Goal: Information Seeking & Learning: Learn about a topic

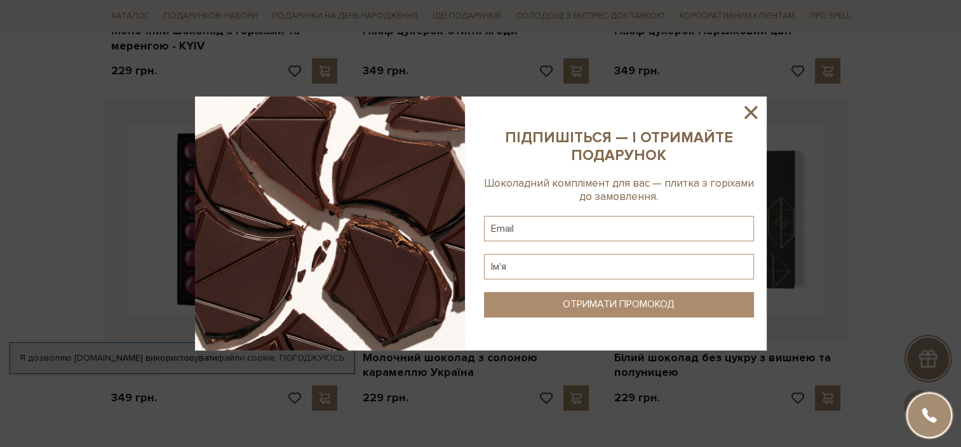
scroll to position [3714, 0]
click at [752, 109] on icon at bounding box center [751, 113] width 22 height 22
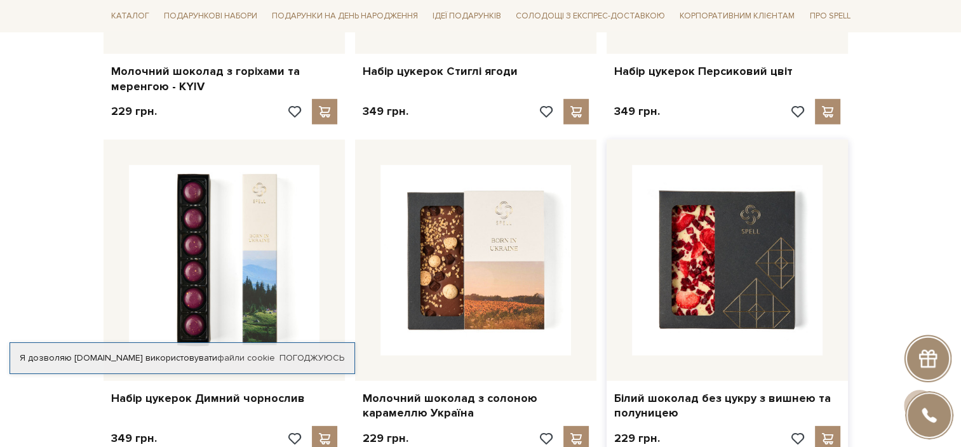
scroll to position [3737, 0]
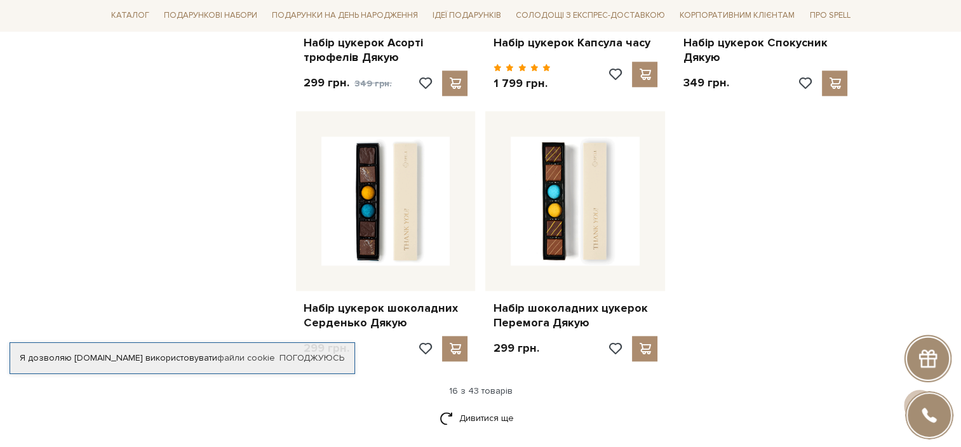
scroll to position [1525, 0]
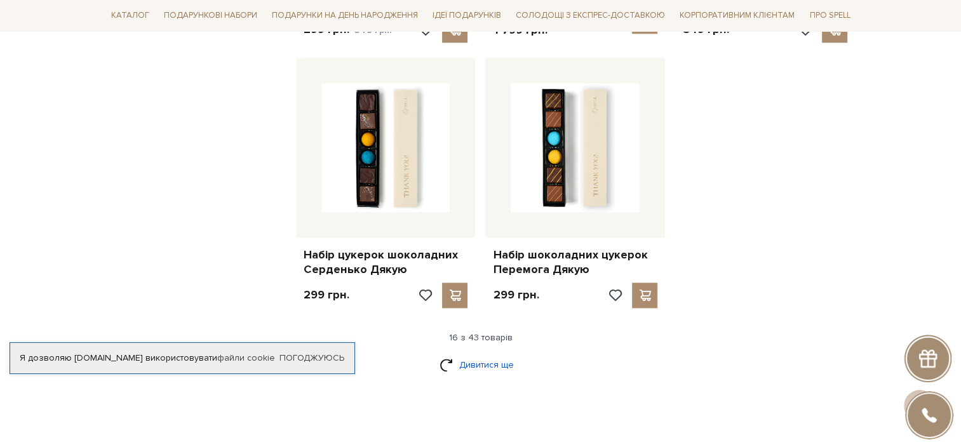
click at [482, 356] on link "Дивитися ще" at bounding box center [481, 365] width 83 height 22
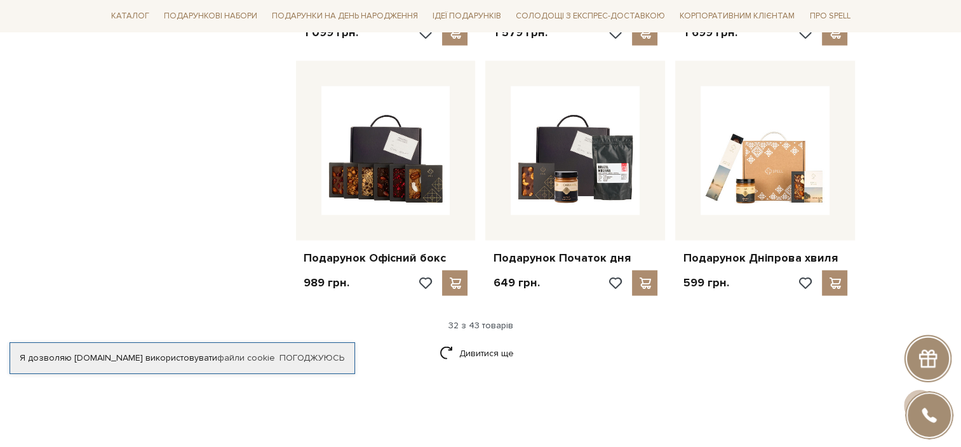
scroll to position [2923, 0]
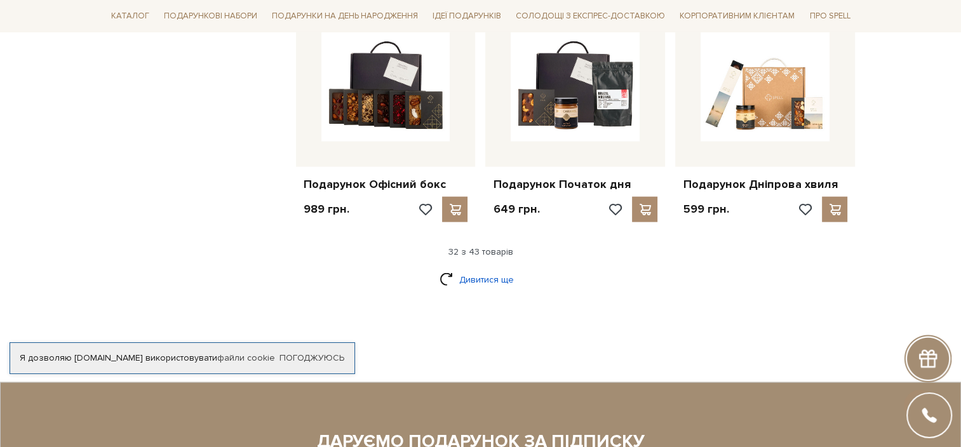
click at [497, 269] on link "Дивитися ще" at bounding box center [481, 280] width 83 height 22
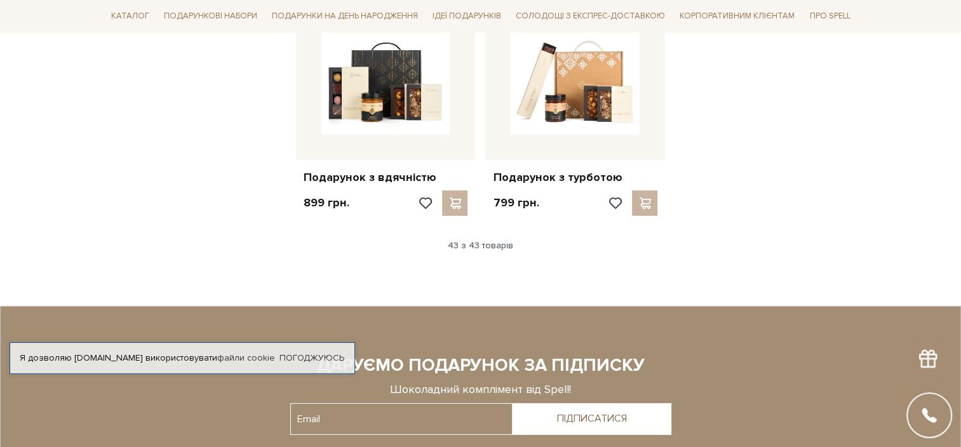
scroll to position [4067, 0]
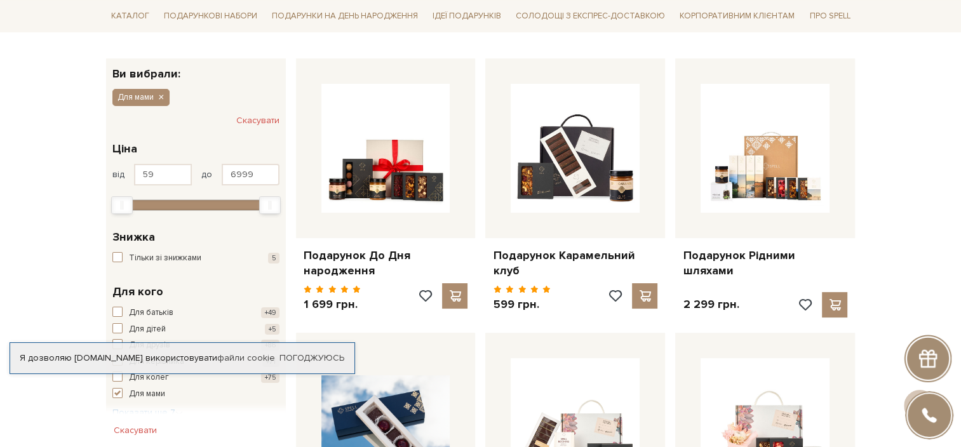
scroll to position [254, 0]
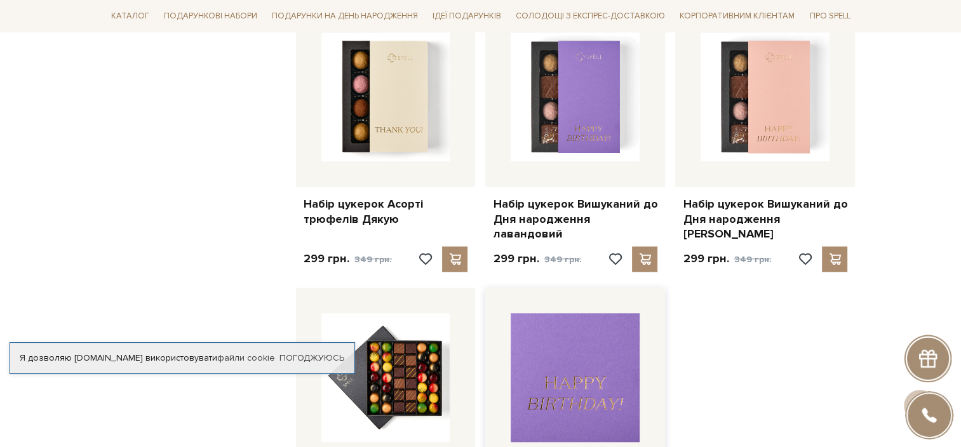
scroll to position [1652, 0]
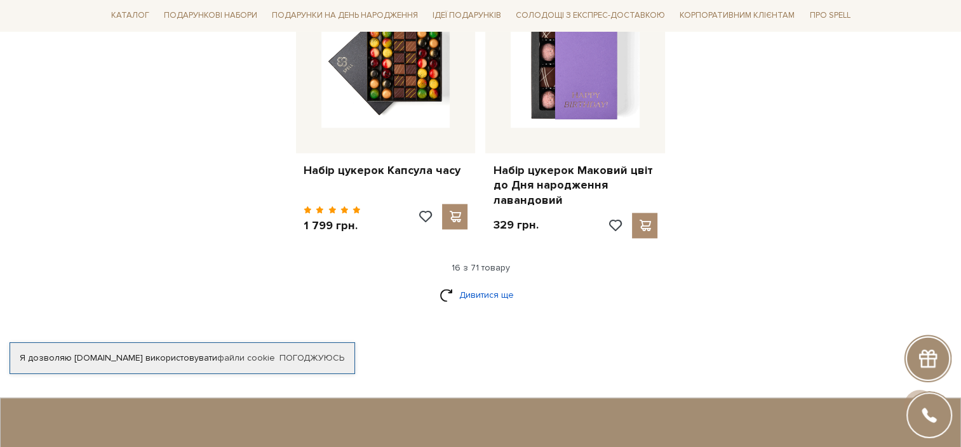
click at [486, 284] on link "Дивитися ще" at bounding box center [481, 295] width 83 height 22
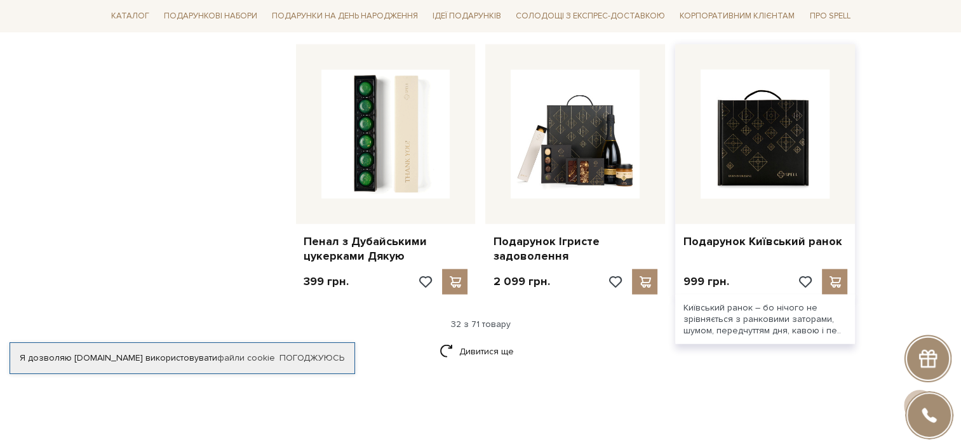
scroll to position [2987, 0]
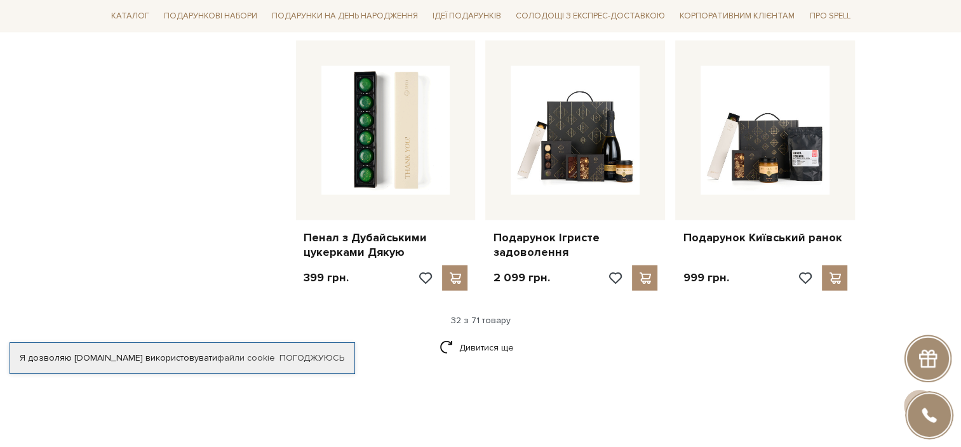
drag, startPoint x: 468, startPoint y: 318, endPoint x: 509, endPoint y: 332, distance: 43.6
click at [468, 337] on link "Дивитися ще" at bounding box center [481, 348] width 83 height 22
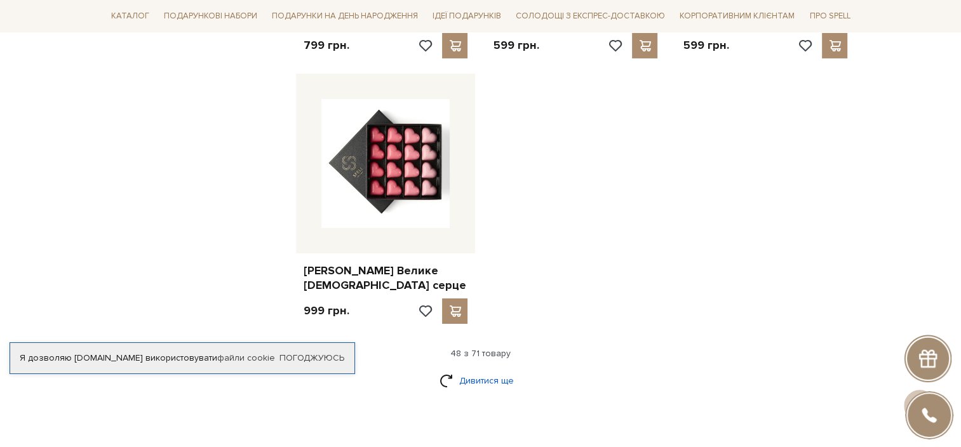
scroll to position [4576, 0]
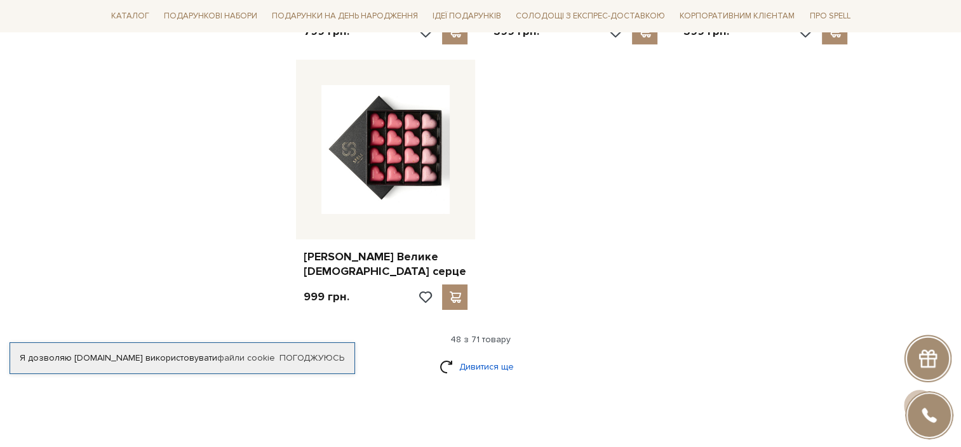
click at [487, 356] on link "Дивитися ще" at bounding box center [481, 367] width 83 height 22
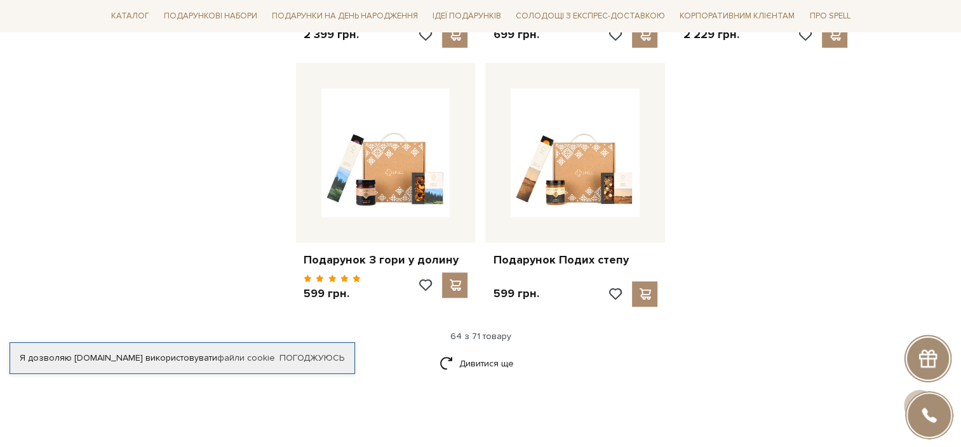
scroll to position [5974, 0]
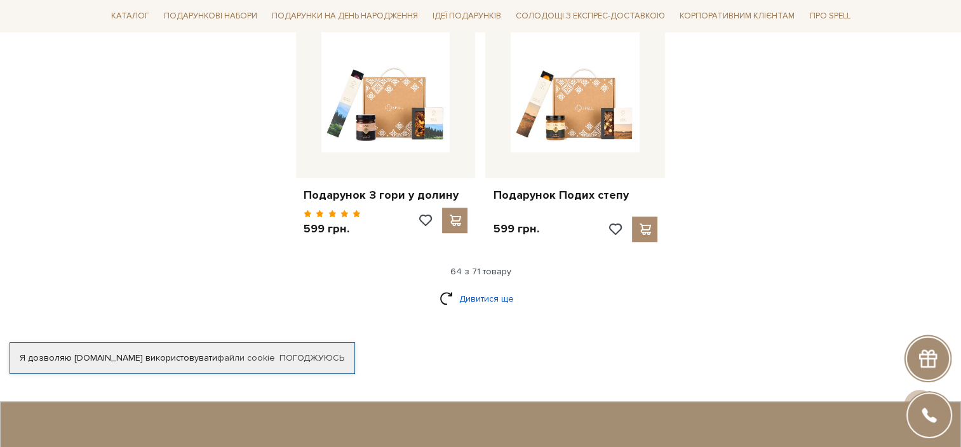
click at [480, 288] on link "Дивитися ще" at bounding box center [481, 299] width 83 height 22
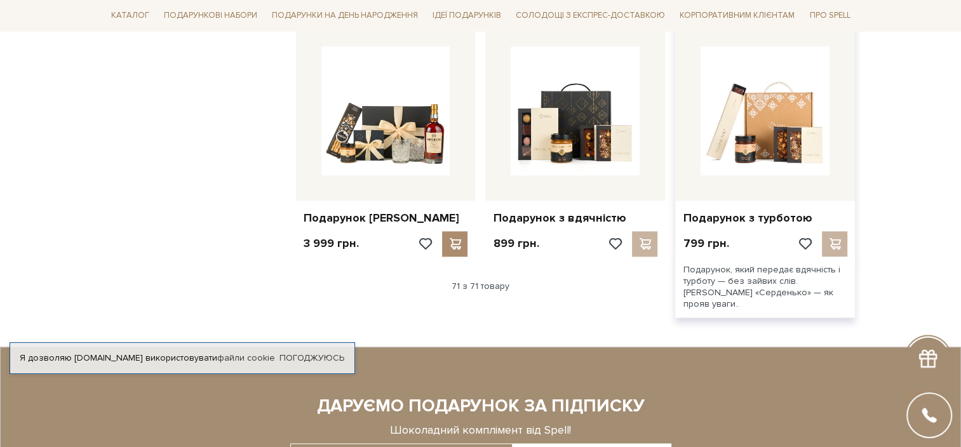
scroll to position [6482, 0]
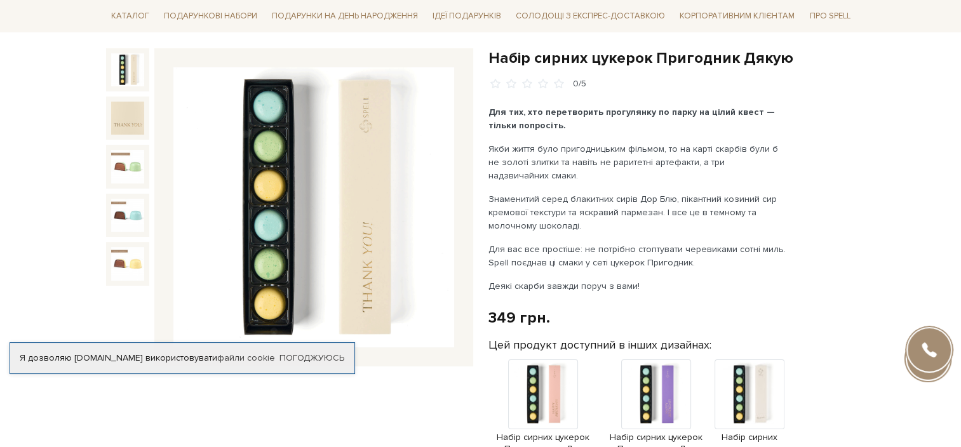
scroll to position [127, 0]
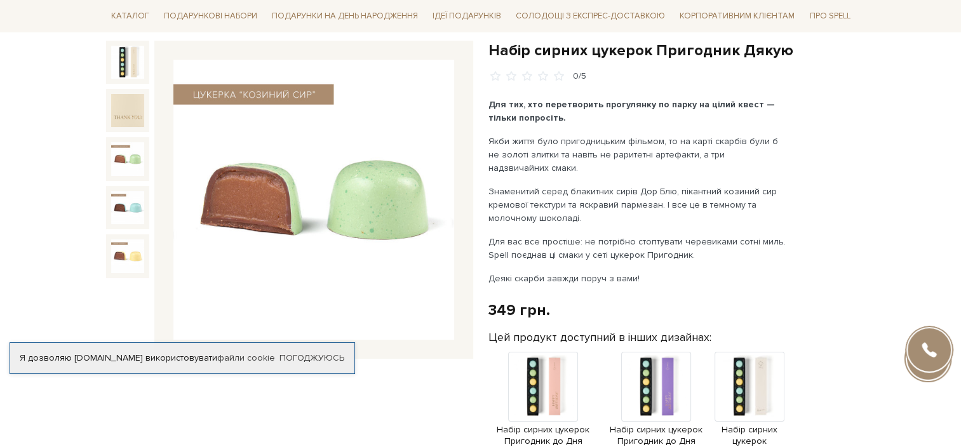
click at [114, 162] on img at bounding box center [127, 158] width 33 height 33
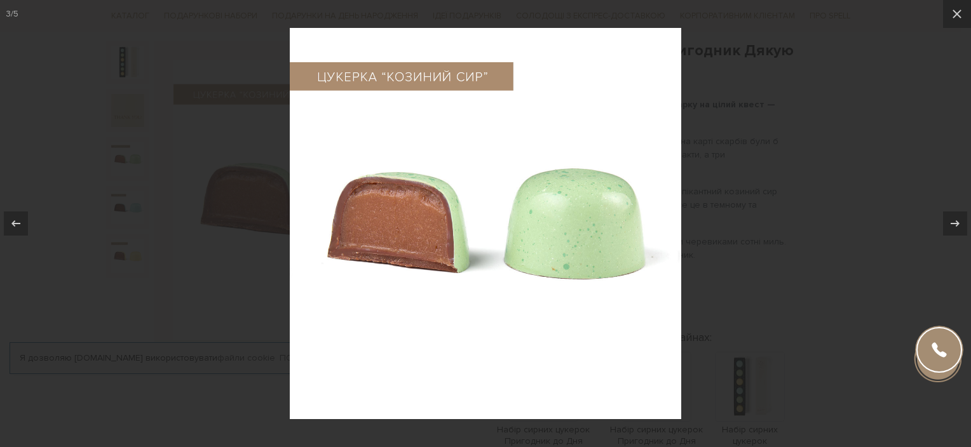
click at [735, 145] on div at bounding box center [485, 223] width 971 height 447
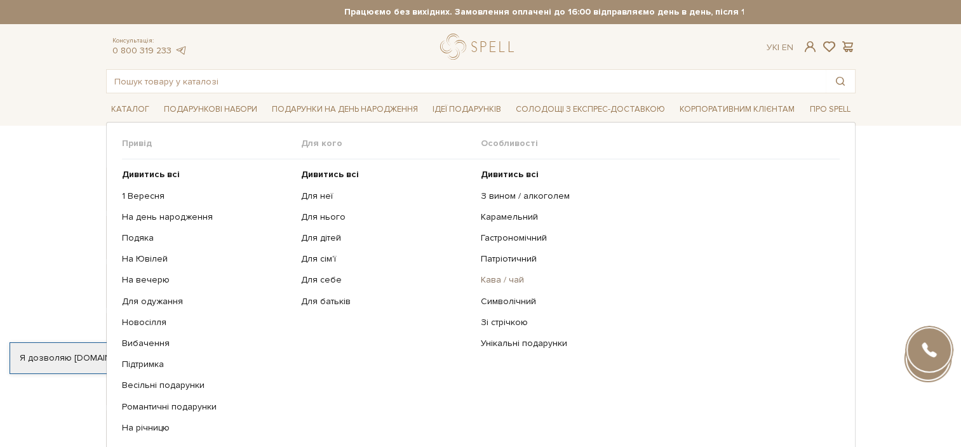
scroll to position [64, 0]
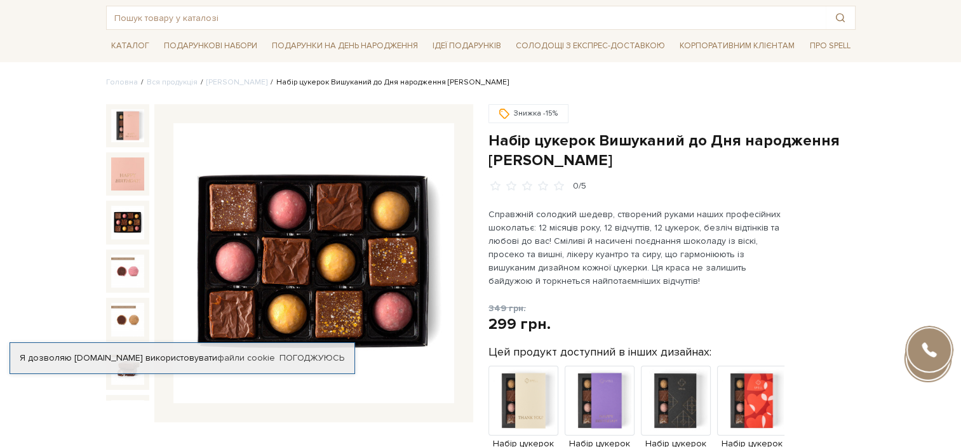
click at [116, 214] on img at bounding box center [127, 222] width 33 height 33
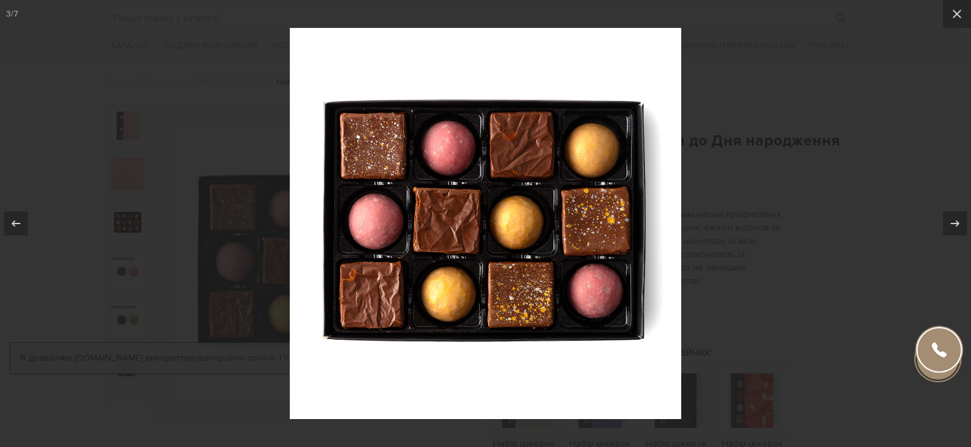
click at [700, 229] on div at bounding box center [485, 223] width 971 height 447
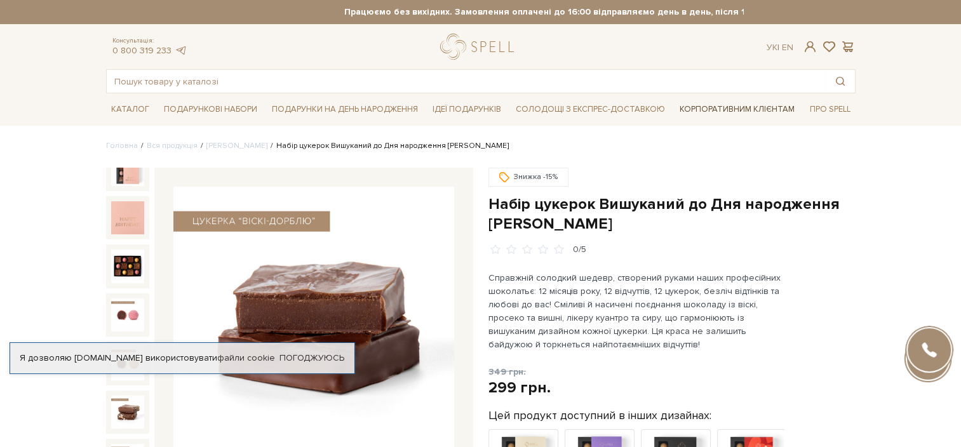
click at [716, 113] on link "Корпоративним клієнтам" at bounding box center [737, 110] width 125 height 22
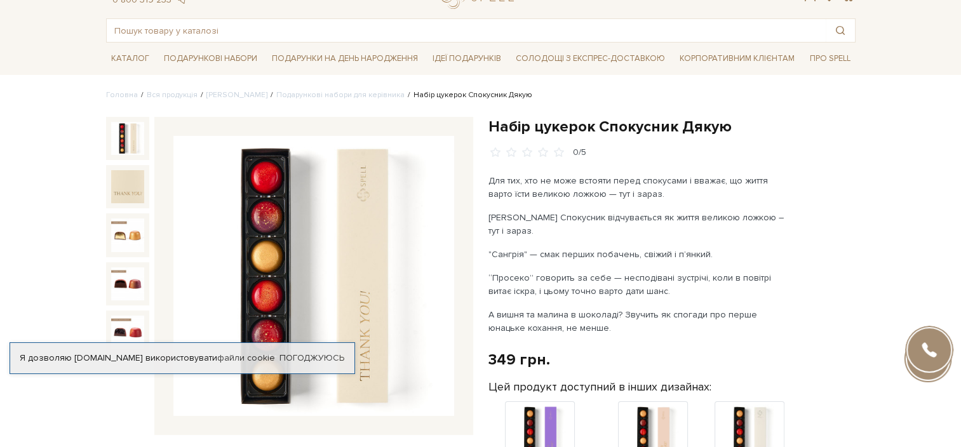
scroll to position [127, 0]
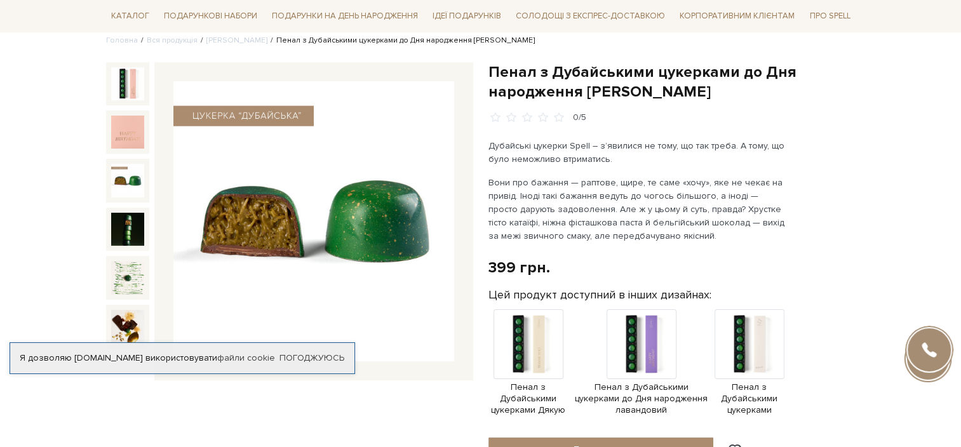
scroll to position [127, 0]
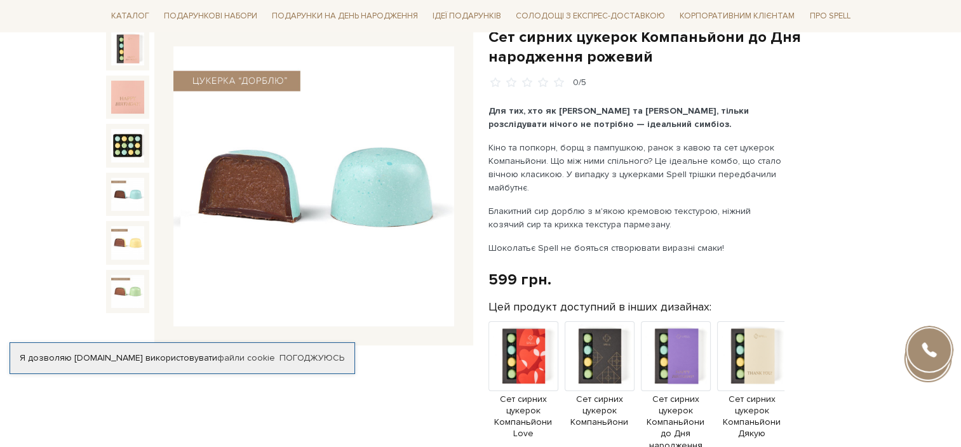
scroll to position [127, 0]
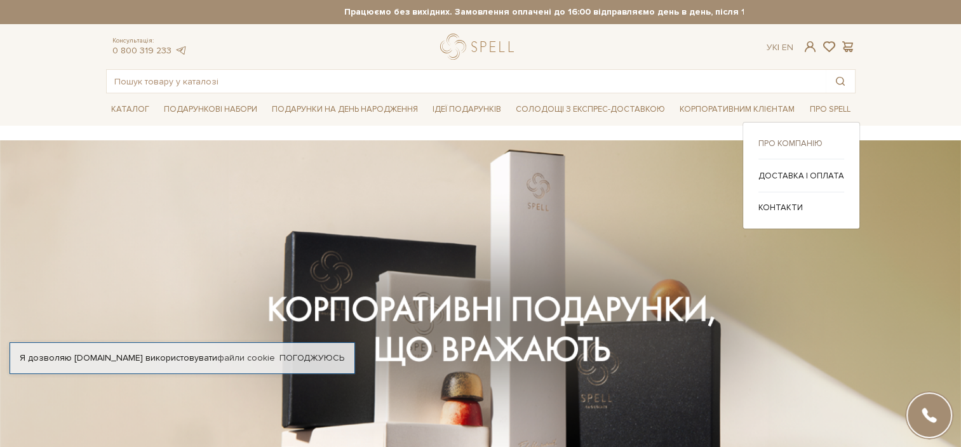
click at [820, 140] on link "Про компанію" at bounding box center [802, 143] width 86 height 11
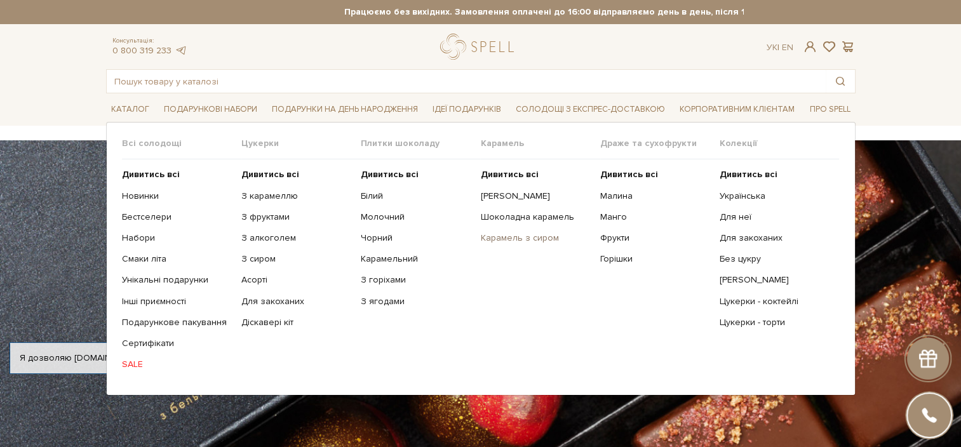
drag, startPoint x: 529, startPoint y: 236, endPoint x: 527, endPoint y: 230, distance: 6.6
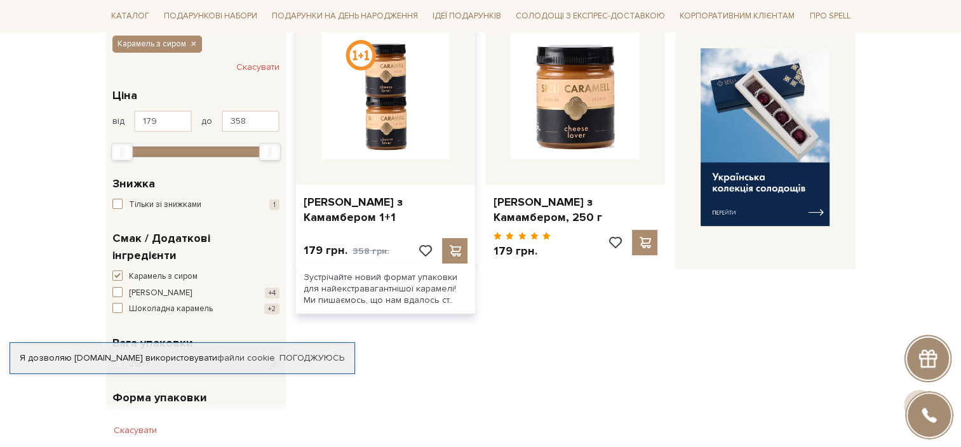
scroll to position [254, 0]
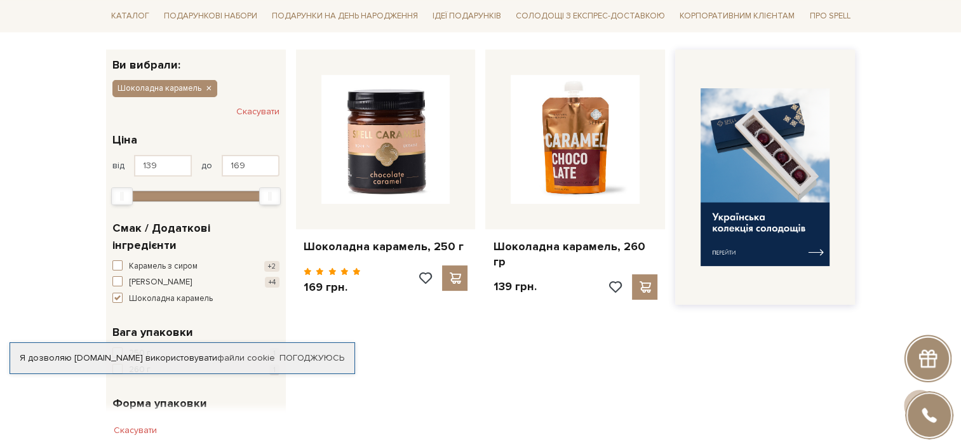
scroll to position [191, 0]
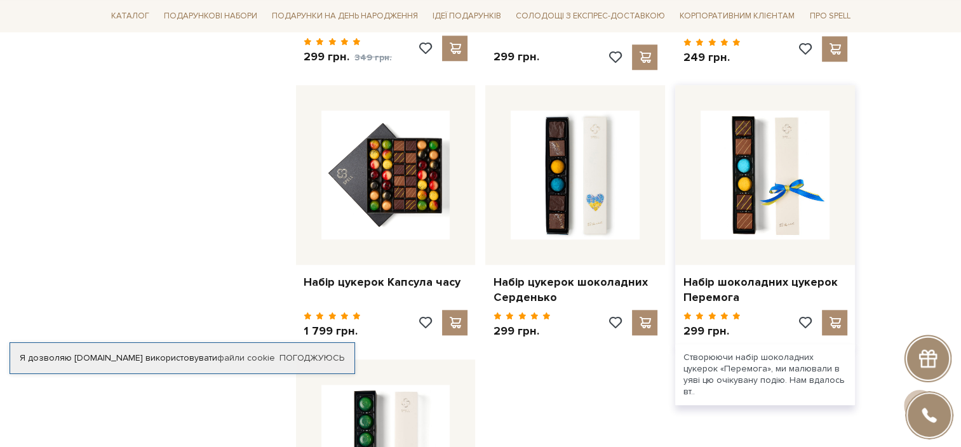
scroll to position [1271, 0]
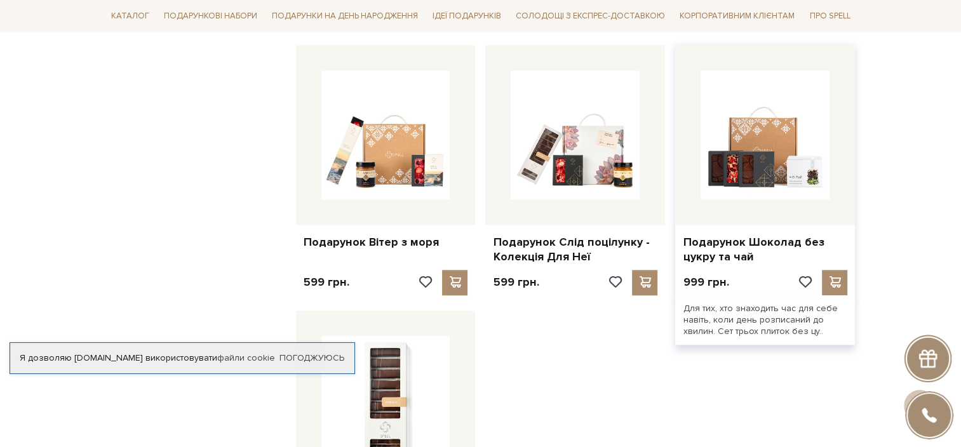
scroll to position [1271, 0]
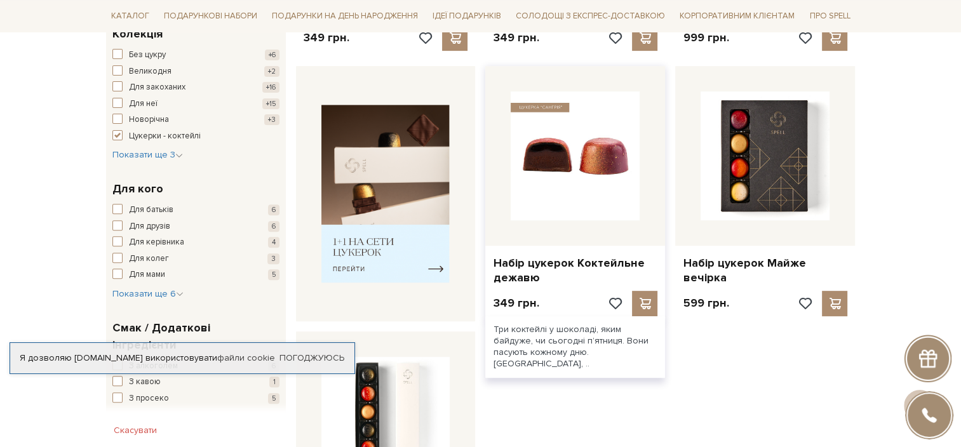
scroll to position [508, 0]
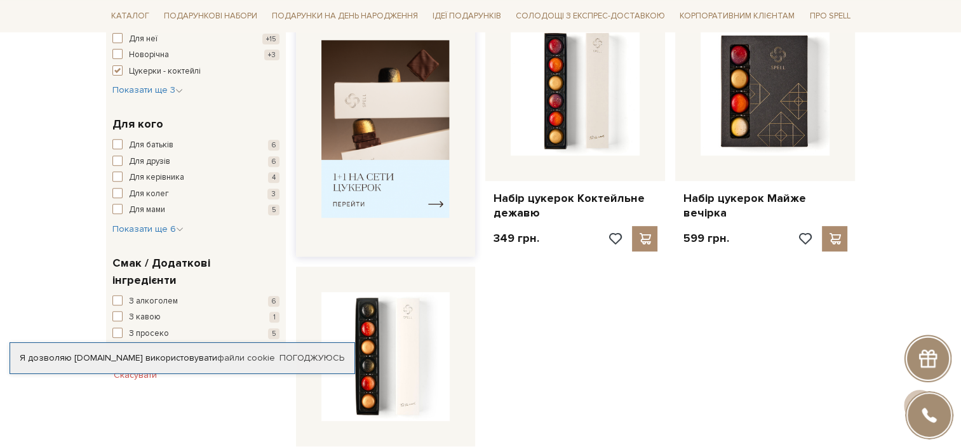
click at [375, 198] on img at bounding box center [386, 129] width 129 height 179
